Goal: Task Accomplishment & Management: Manage account settings

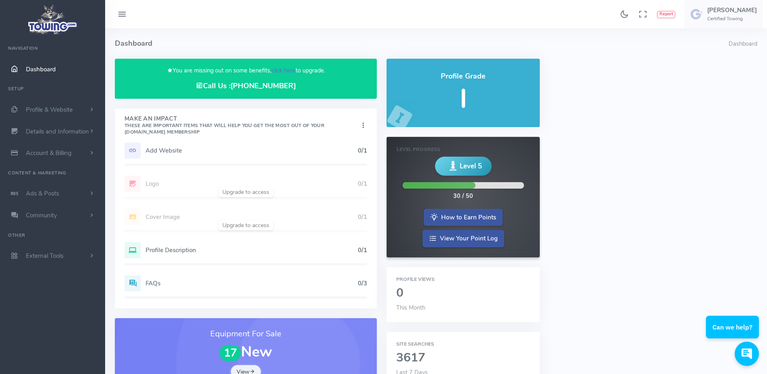
click at [288, 70] on link "click here" at bounding box center [283, 70] width 24 height 8
click at [289, 72] on link "click here" at bounding box center [283, 70] width 24 height 8
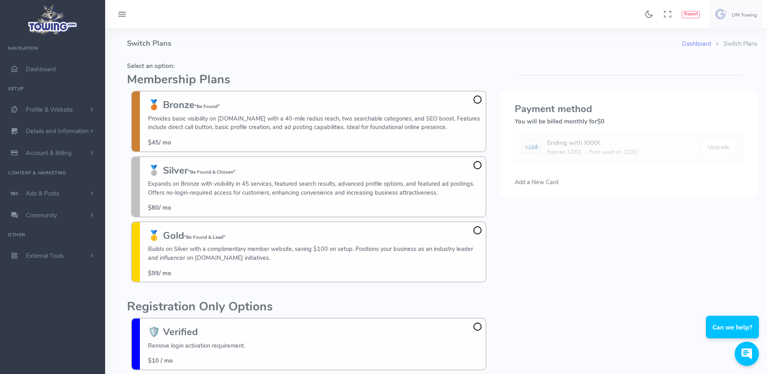
click at [207, 53] on h4 "Switch Plans" at bounding box center [404, 43] width 555 height 30
